Goal: Transaction & Acquisition: Subscribe to service/newsletter

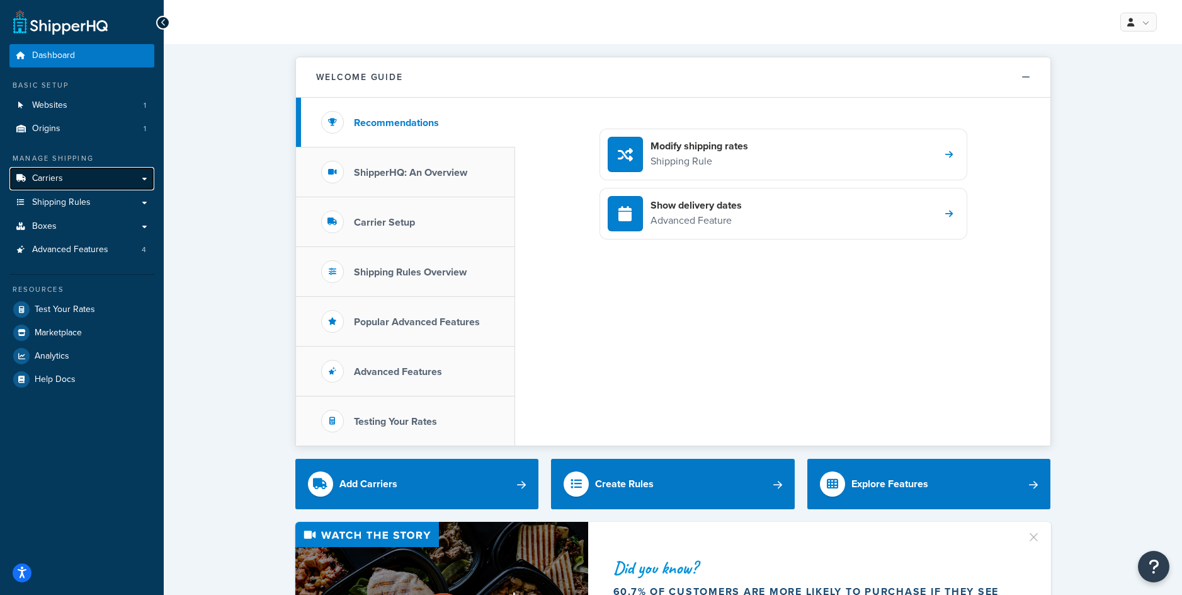
click at [53, 174] on span "Carriers" at bounding box center [47, 178] width 31 height 11
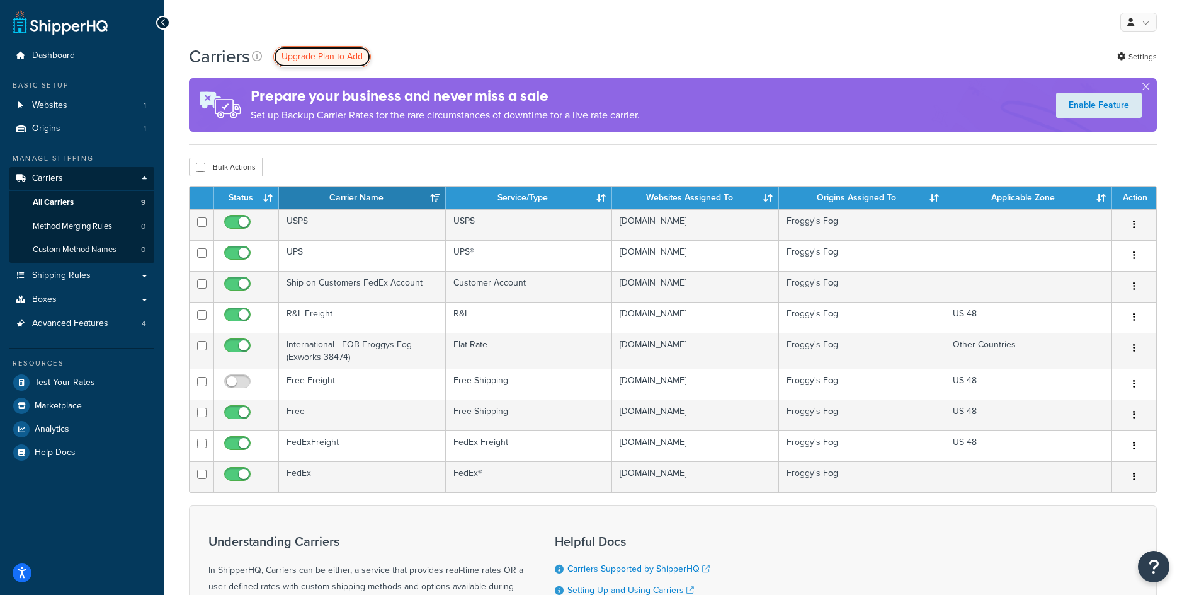
click at [331, 61] on span "Upgrade Plan to Add" at bounding box center [322, 56] width 81 height 13
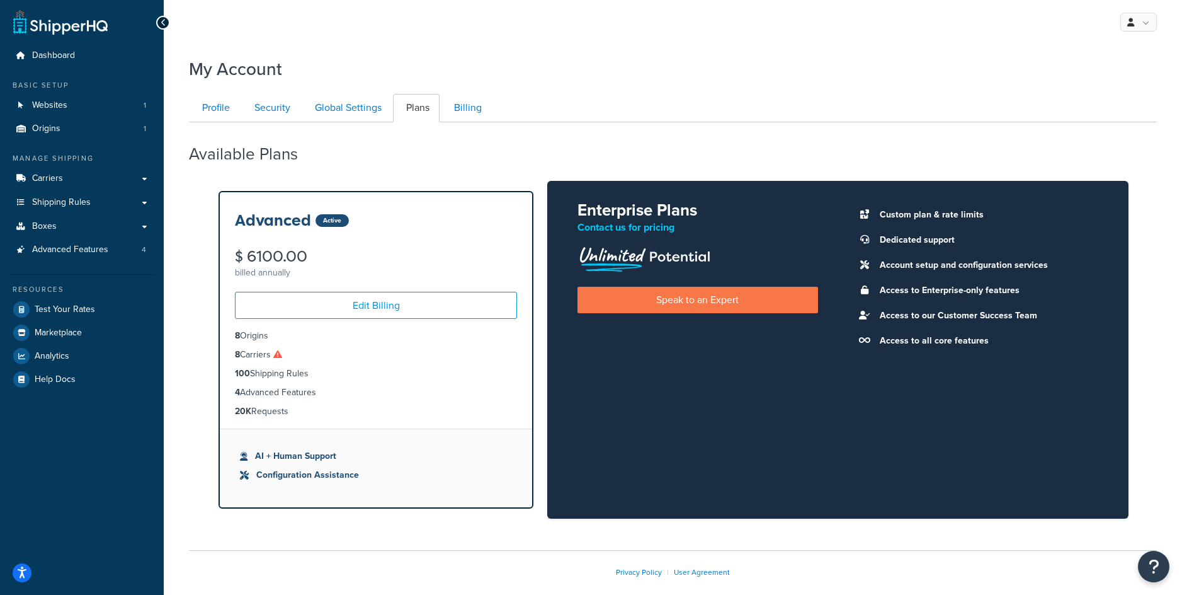
click at [282, 355] on icon at bounding box center [277, 354] width 9 height 9
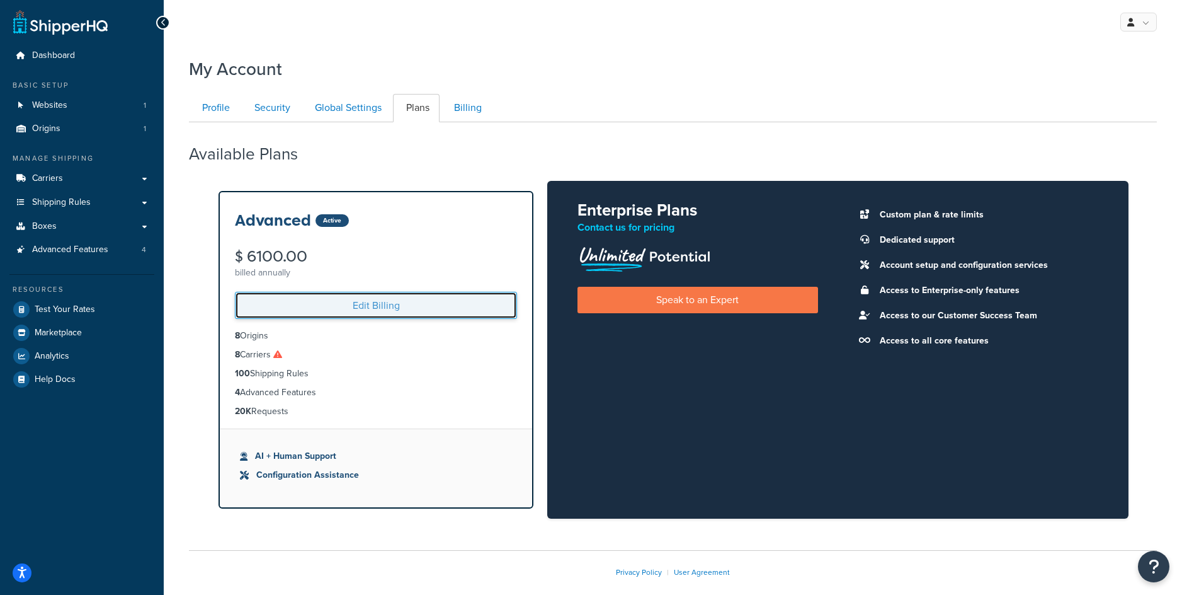
click at [341, 309] on link "Edit Billing" at bounding box center [376, 305] width 282 height 27
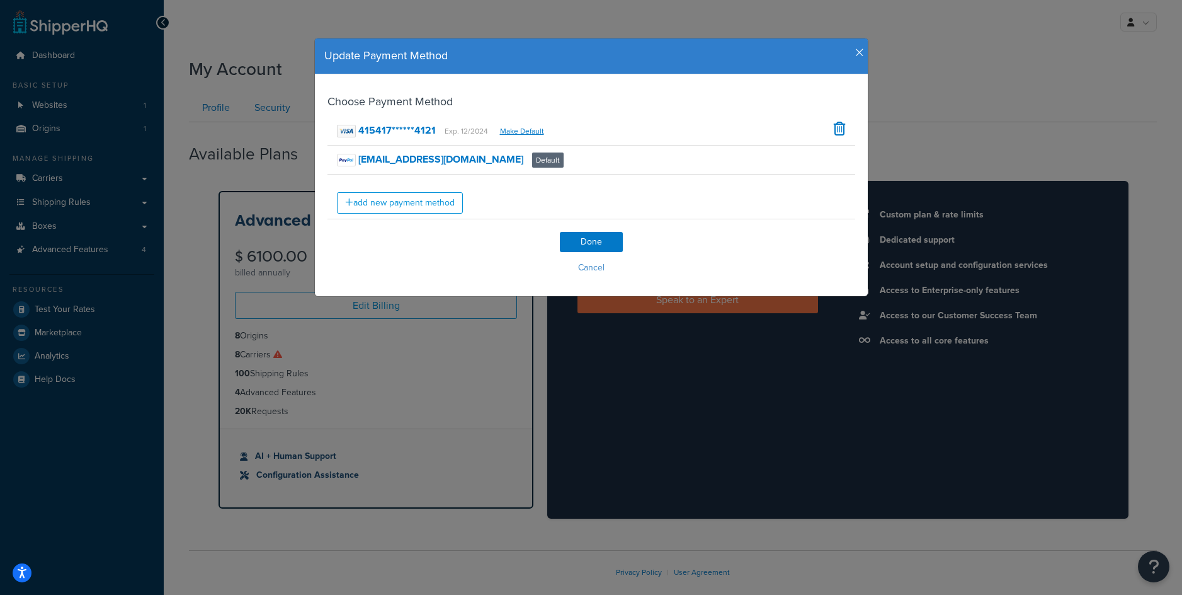
click at [860, 53] on icon "button" at bounding box center [859, 52] width 9 height 11
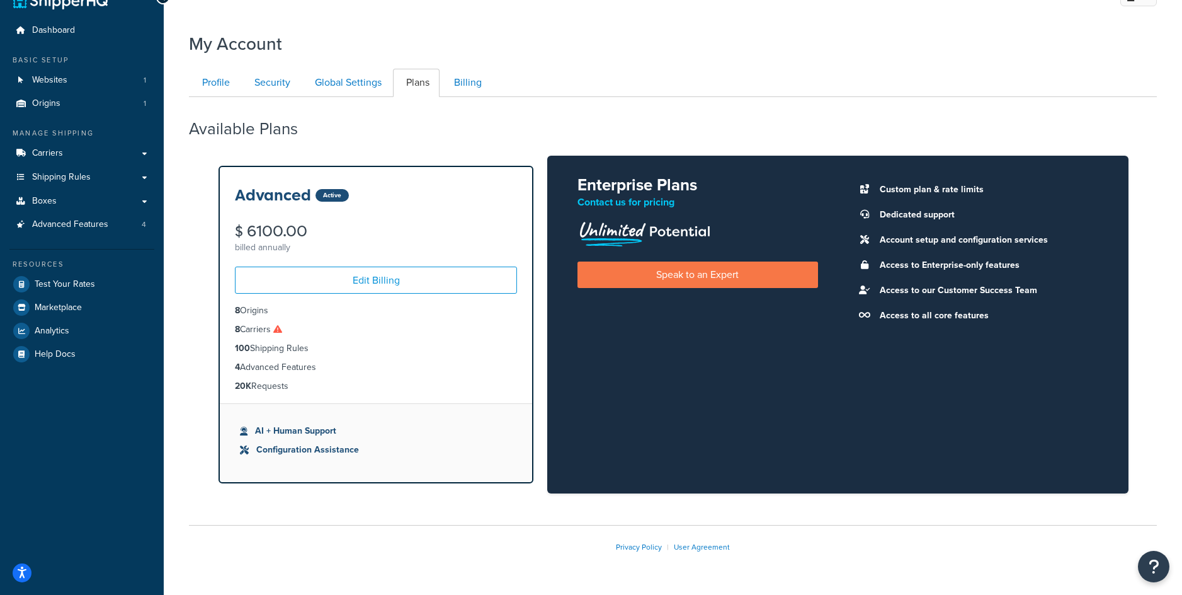
scroll to position [62, 0]
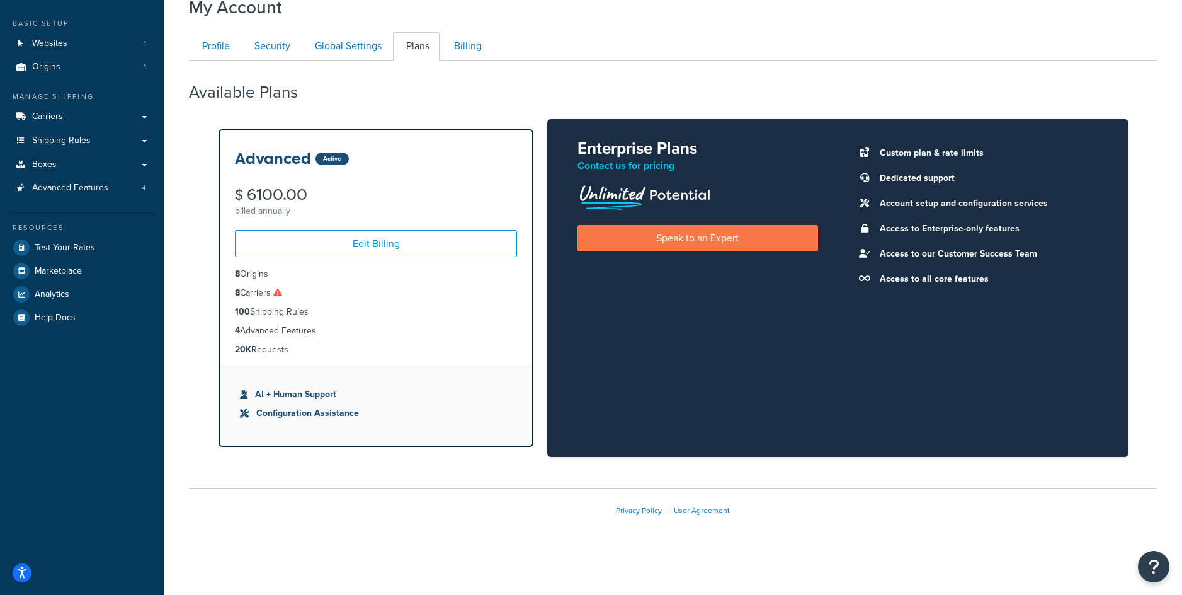
click at [319, 415] on li "Configuration Assistance" at bounding box center [376, 413] width 272 height 14
click at [242, 414] on icon at bounding box center [244, 413] width 9 height 9
click at [293, 413] on li "Configuration Assistance" at bounding box center [376, 413] width 272 height 14
click at [288, 390] on li "AI + Human Support" at bounding box center [376, 394] width 272 height 14
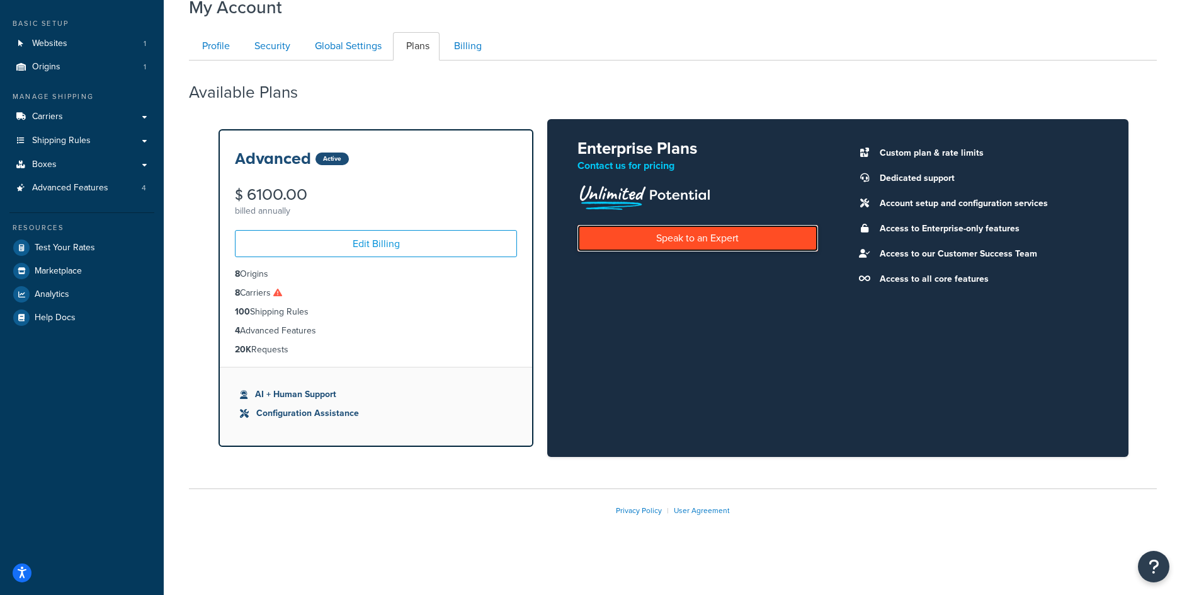
click at [663, 231] on link "Speak to an Expert" at bounding box center [698, 238] width 240 height 26
